Goal: Task Accomplishment & Management: Manage account settings

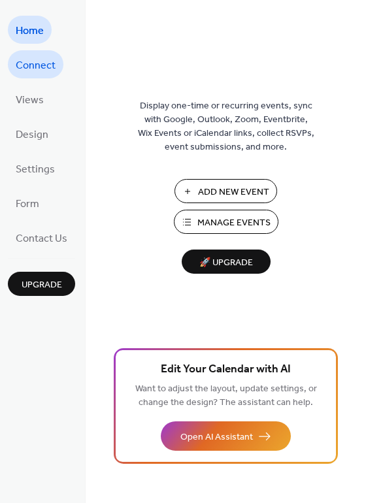
click at [35, 66] on span "Connect" at bounding box center [36, 66] width 40 height 20
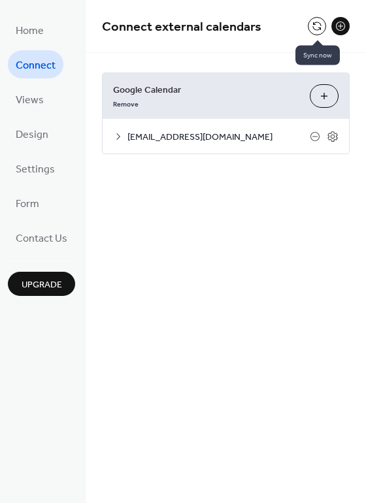
click at [317, 23] on button at bounding box center [317, 26] width 18 height 18
click at [318, 24] on button at bounding box center [317, 26] width 18 height 18
click at [323, 93] on button "Choose Calendars" at bounding box center [324, 96] width 29 height 24
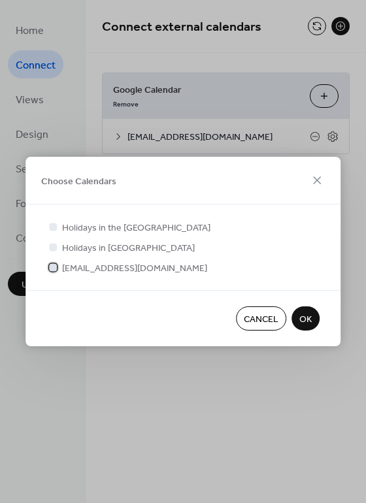
click at [53, 266] on icon at bounding box center [52, 267] width 5 height 5
click at [52, 267] on div at bounding box center [53, 267] width 8 height 8
click at [233, 95] on div "Choose Calendars Holidays in the [GEOGRAPHIC_DATA] Holidays in [GEOGRAPHIC_DATA…" at bounding box center [183, 251] width 366 height 503
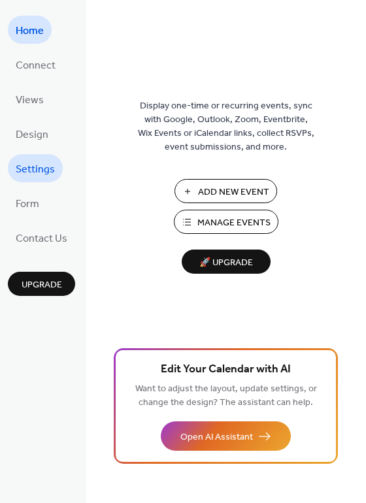
click at [42, 171] on span "Settings" at bounding box center [35, 170] width 39 height 20
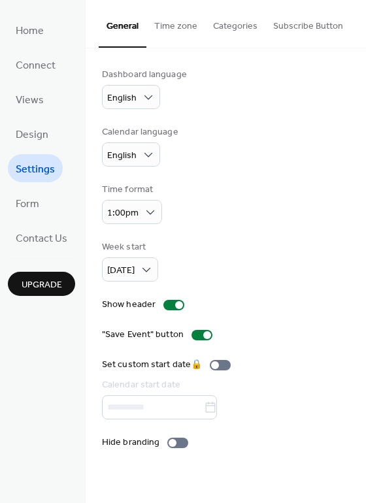
click at [171, 28] on button "Time zone" at bounding box center [175, 23] width 59 height 46
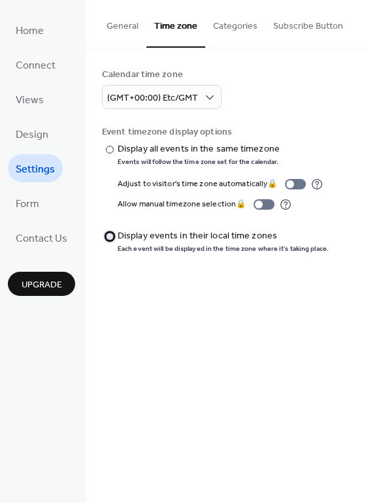
click at [108, 234] on div at bounding box center [110, 237] width 8 height 8
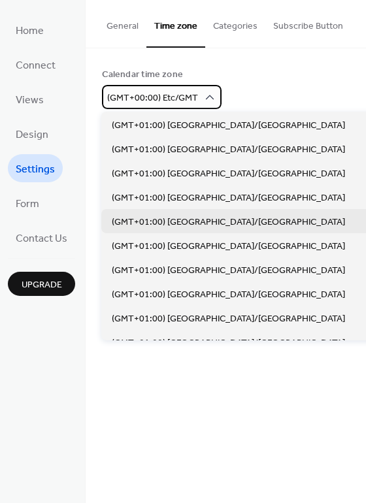
scroll to position [2777, 0]
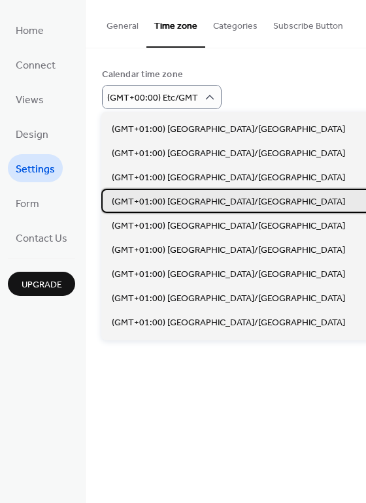
click at [196, 200] on span "(GMT+01:00) Europe/London" at bounding box center [228, 202] width 233 height 14
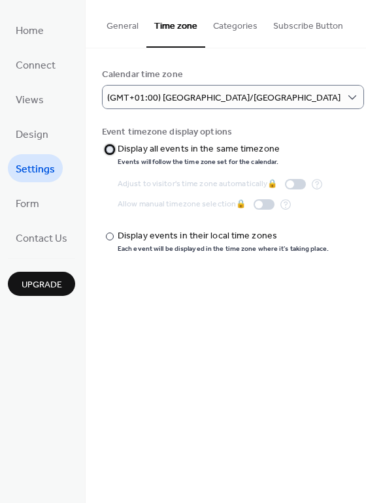
click at [108, 148] on div at bounding box center [110, 150] width 8 height 8
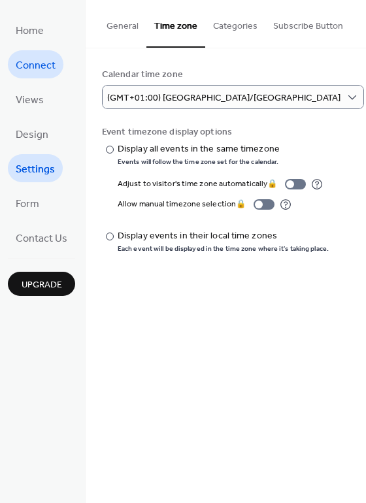
click at [37, 66] on span "Connect" at bounding box center [36, 66] width 40 height 20
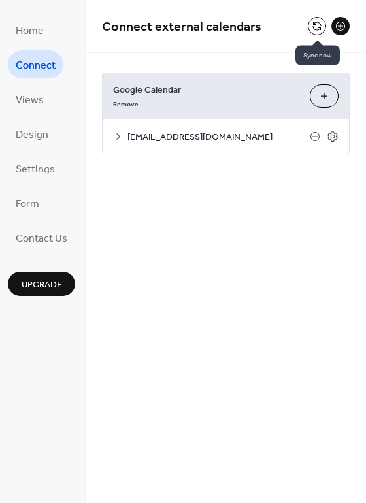
click at [318, 24] on button at bounding box center [317, 26] width 18 height 18
